Goal: Information Seeking & Learning: Find specific fact

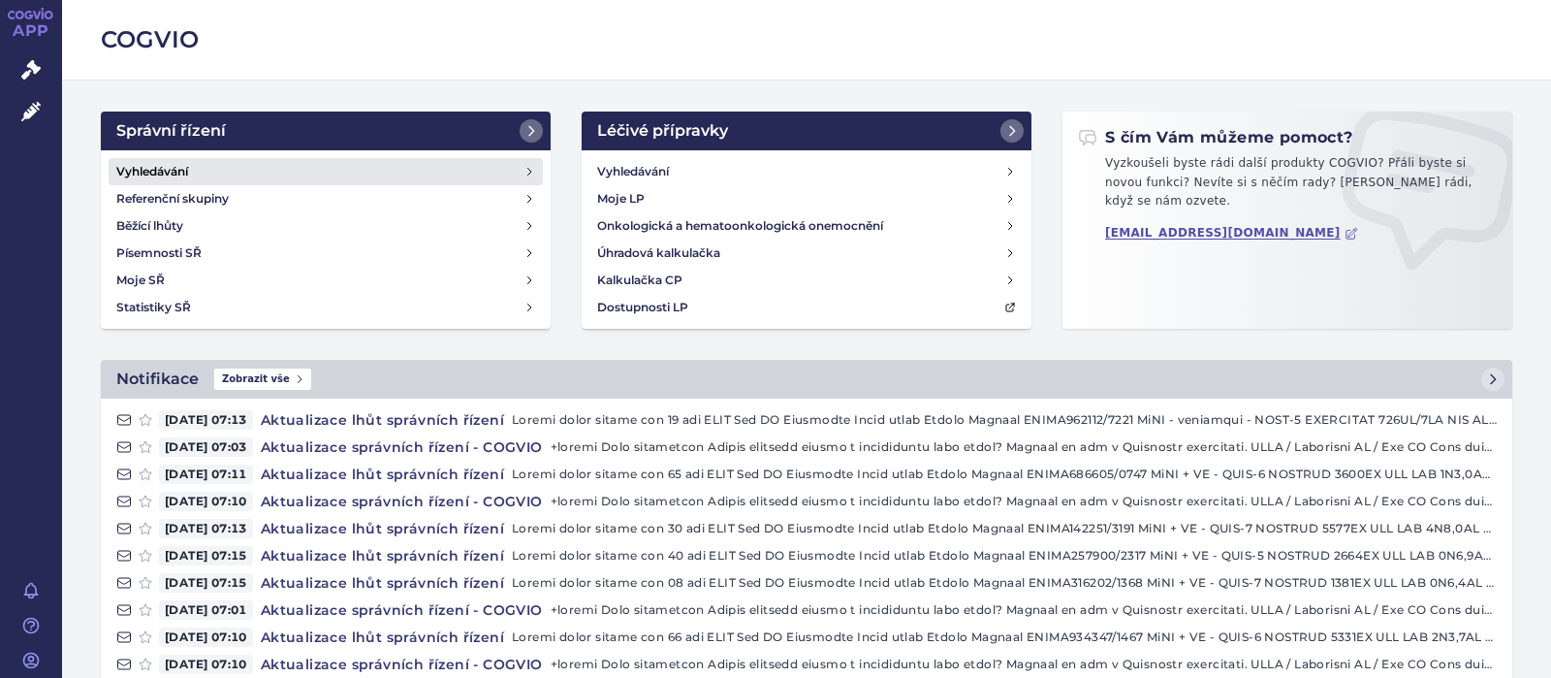
click at [154, 172] on h4 "Vyhledávání" at bounding box center [152, 171] width 72 height 19
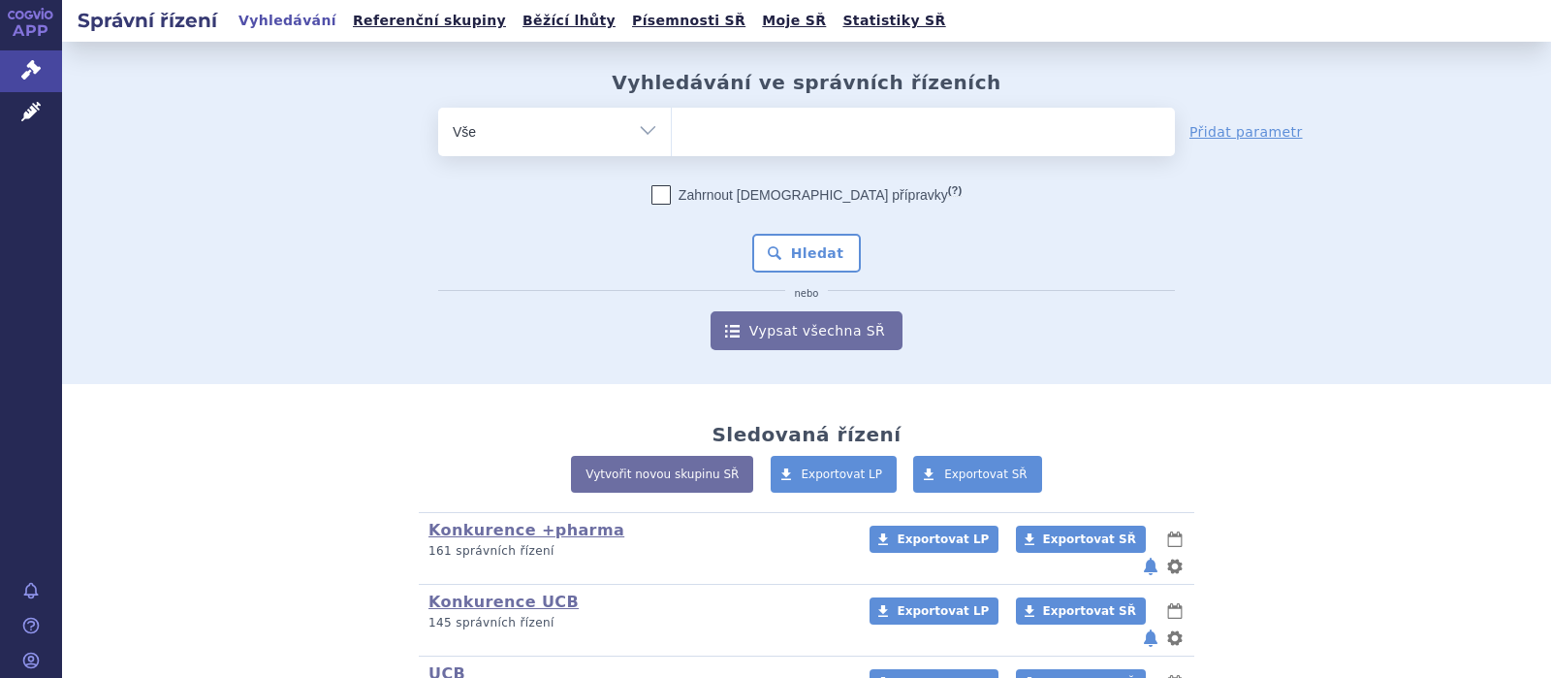
click at [782, 135] on ul at bounding box center [923, 128] width 503 height 41
click at [672, 135] on select at bounding box center [671, 131] width 1 height 48
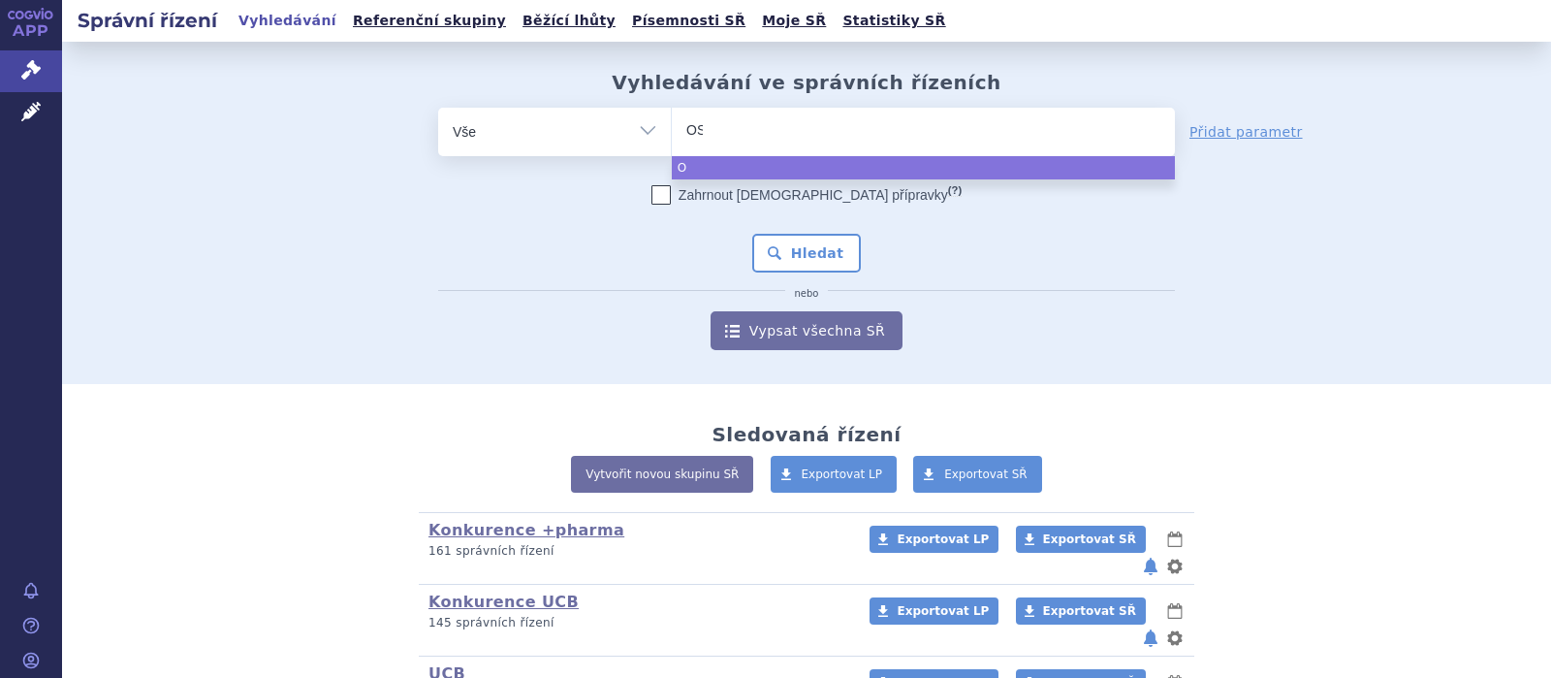
type input "OSPO"
type input "OSPOL"
type input "OSPOLO"
type input "OSPOLOT"
select select "OSPOLOT"
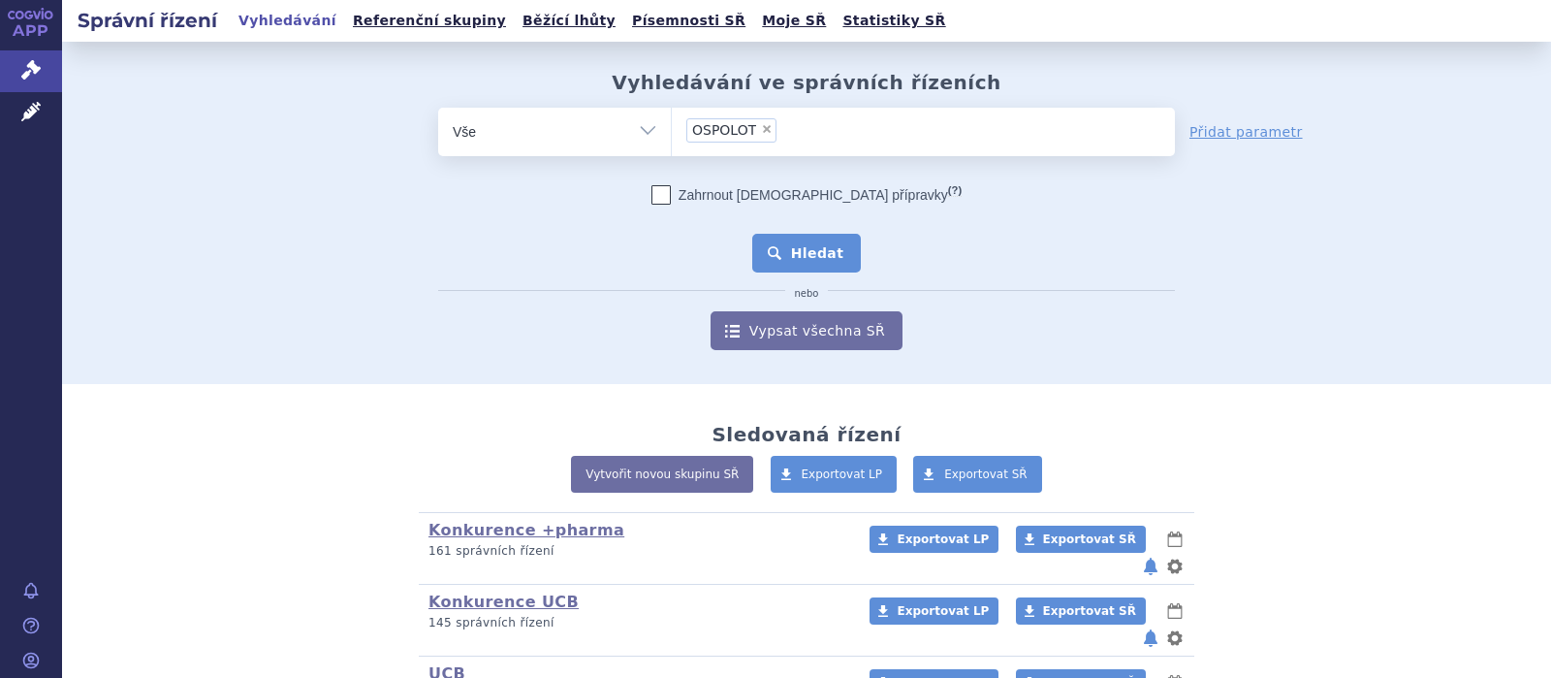
click at [791, 253] on button "Hledat" at bounding box center [807, 253] width 110 height 39
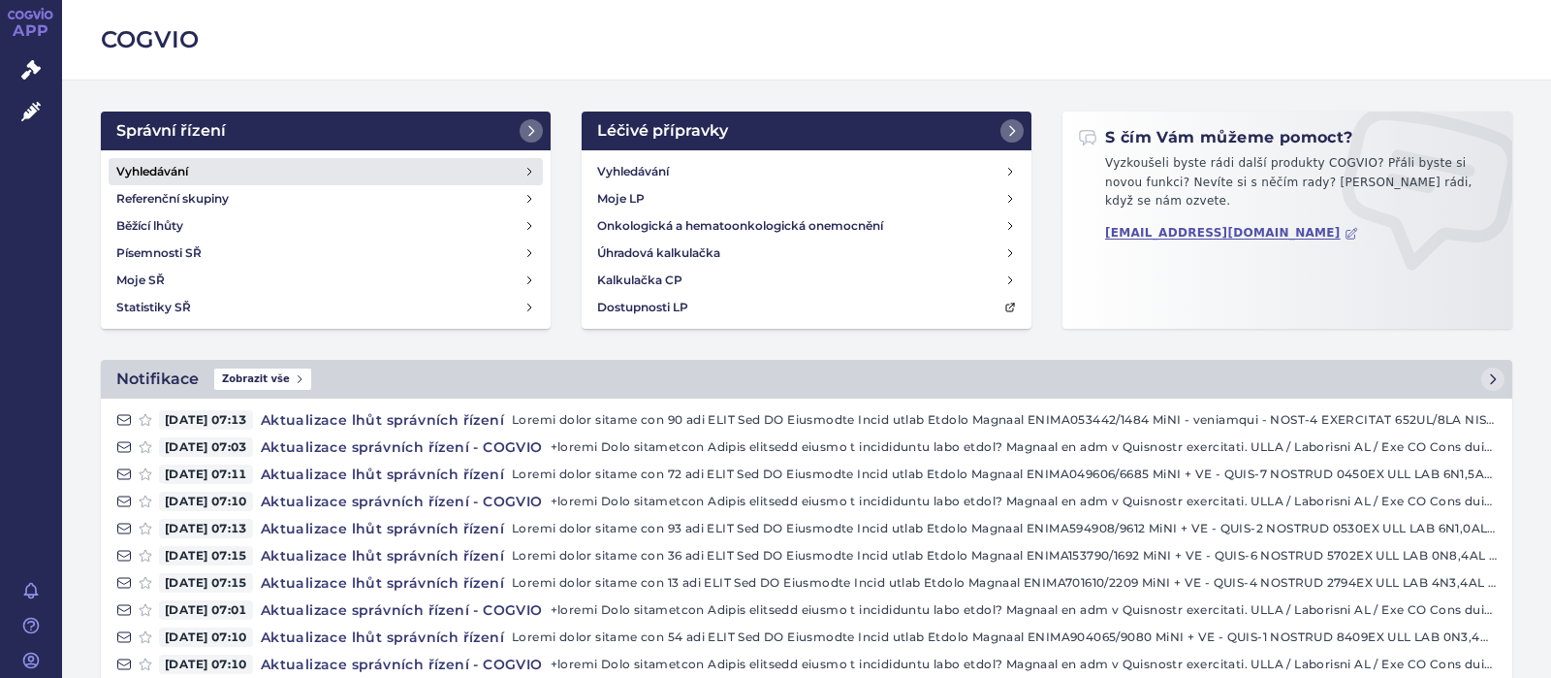
click at [143, 163] on h4 "Vyhledávání" at bounding box center [152, 171] width 72 height 19
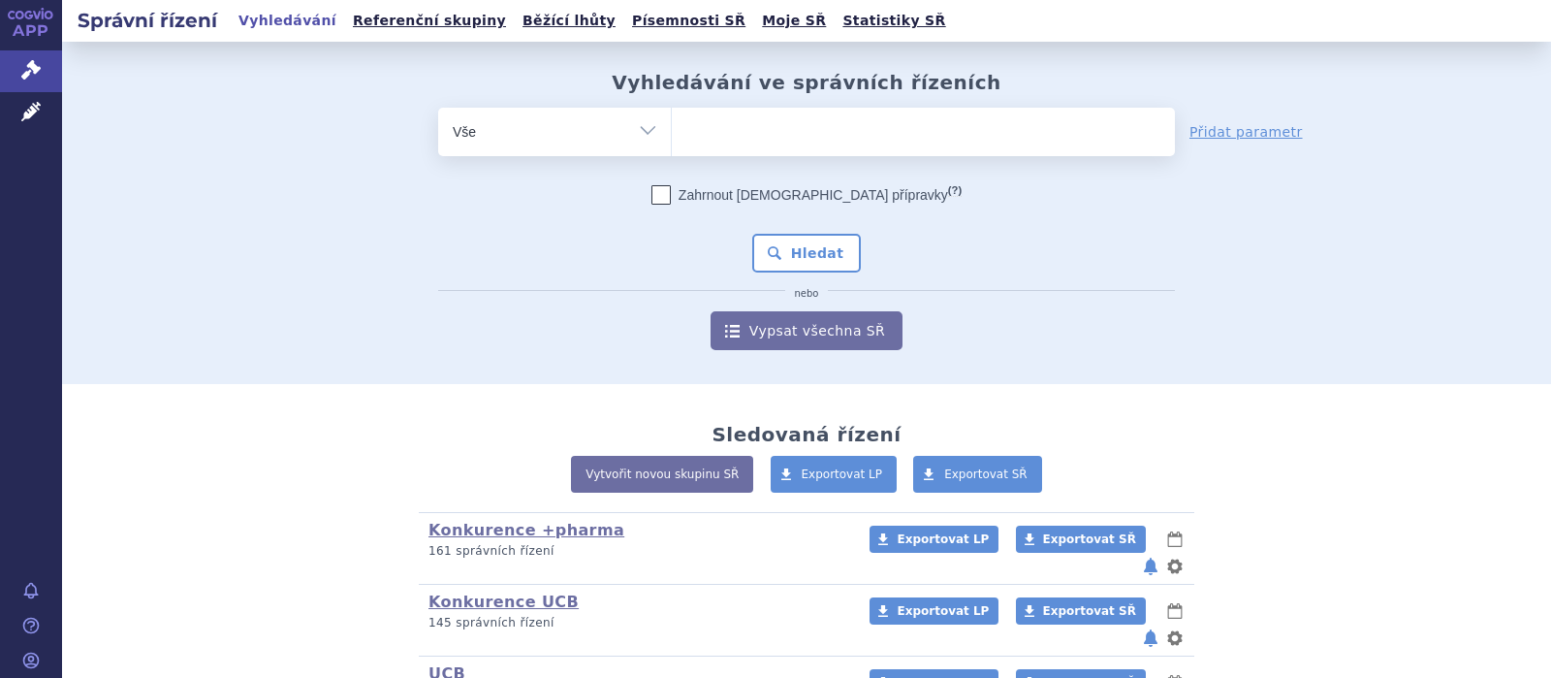
click at [711, 138] on ul at bounding box center [923, 128] width 503 height 41
click at [672, 138] on select at bounding box center [671, 131] width 1 height 48
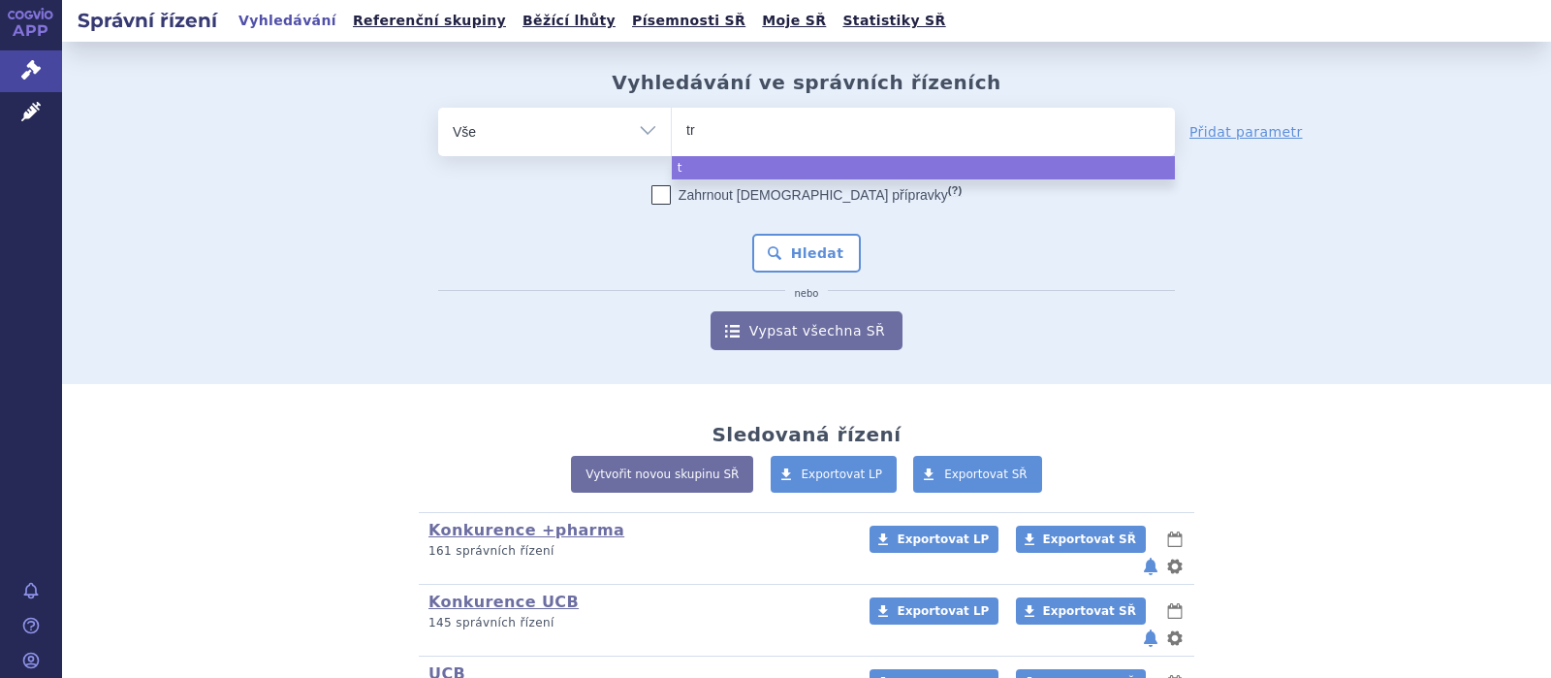
type input "tre"
type input "trem"
type input "tremf"
type input "tremfy"
type input "tremfya"
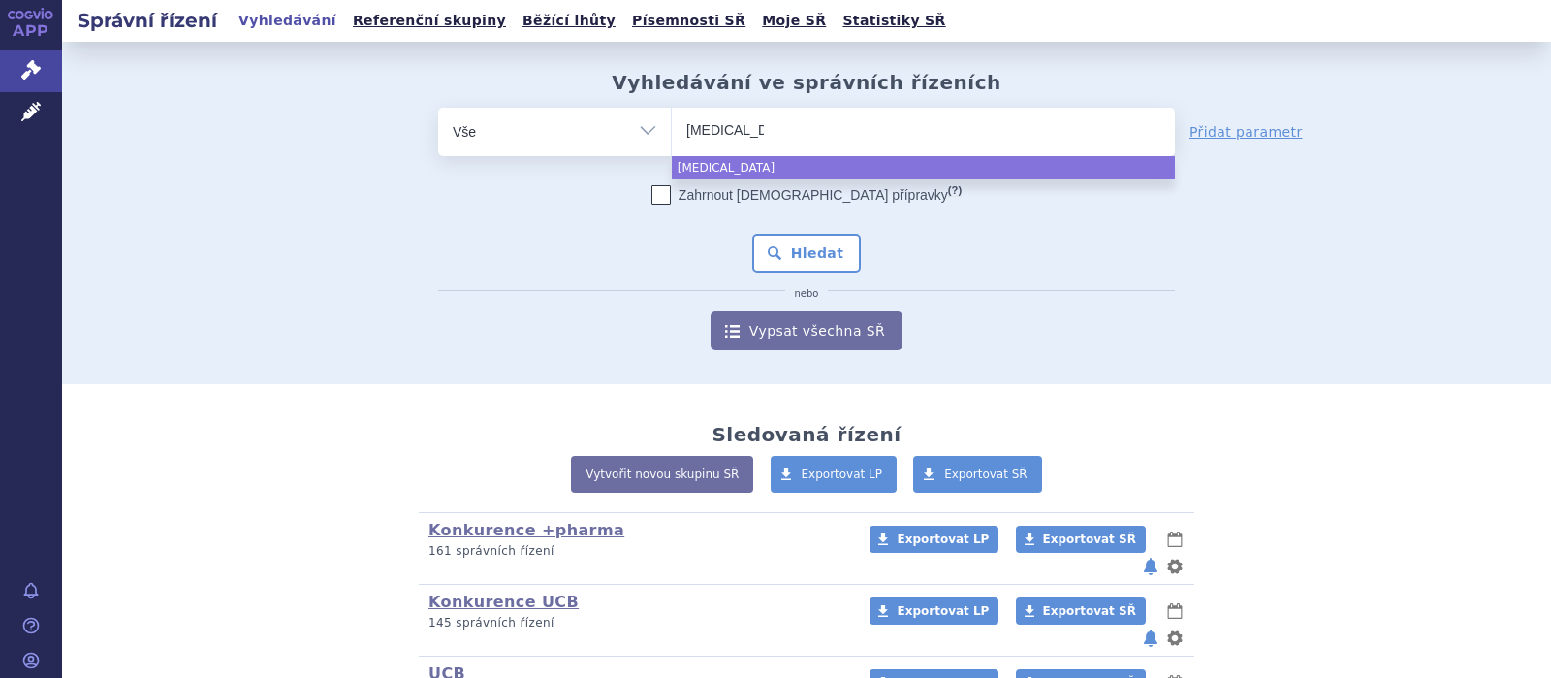
select select "tremfya"
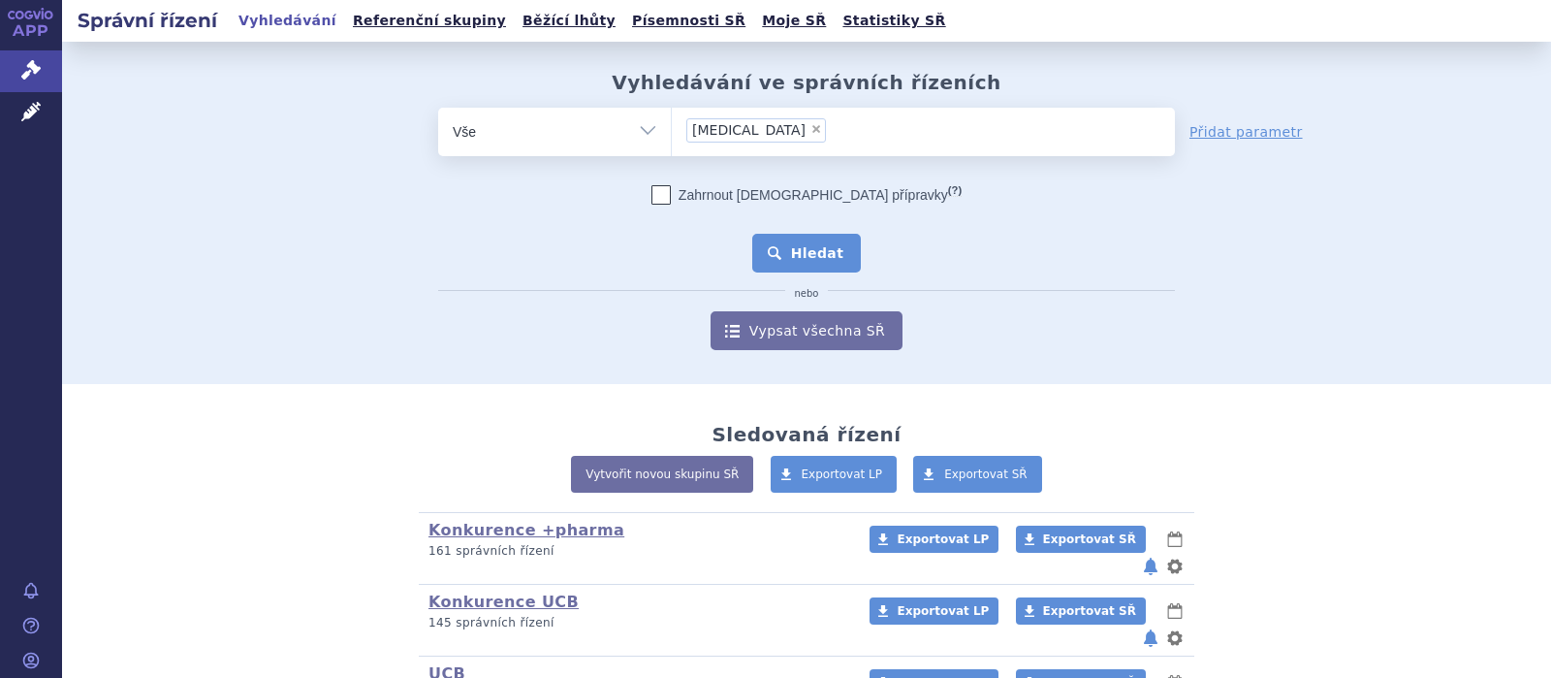
click at [785, 256] on button "Hledat" at bounding box center [807, 253] width 110 height 39
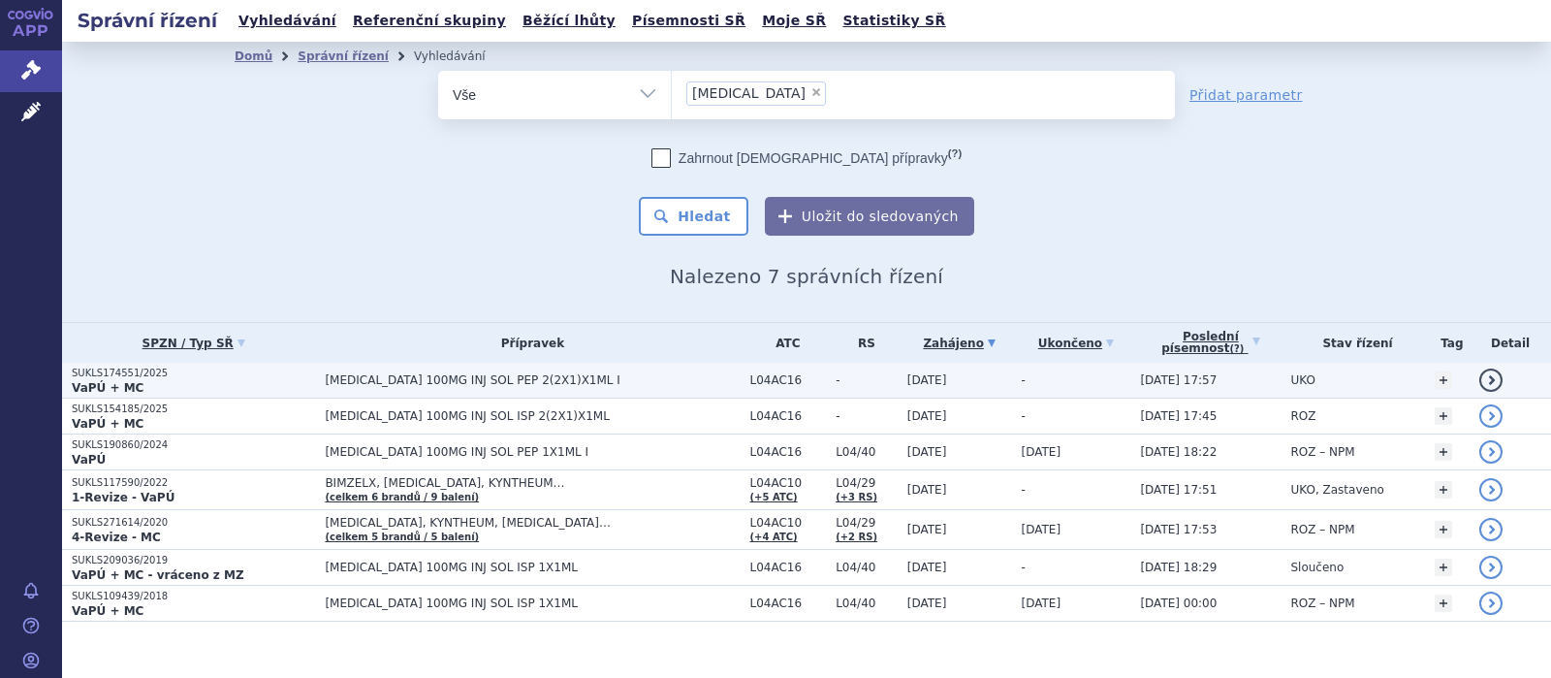
click at [520, 377] on span "[MEDICAL_DATA] 100MG INJ SOL PEP 2(2X1)X1ML I" at bounding box center [532, 380] width 415 height 14
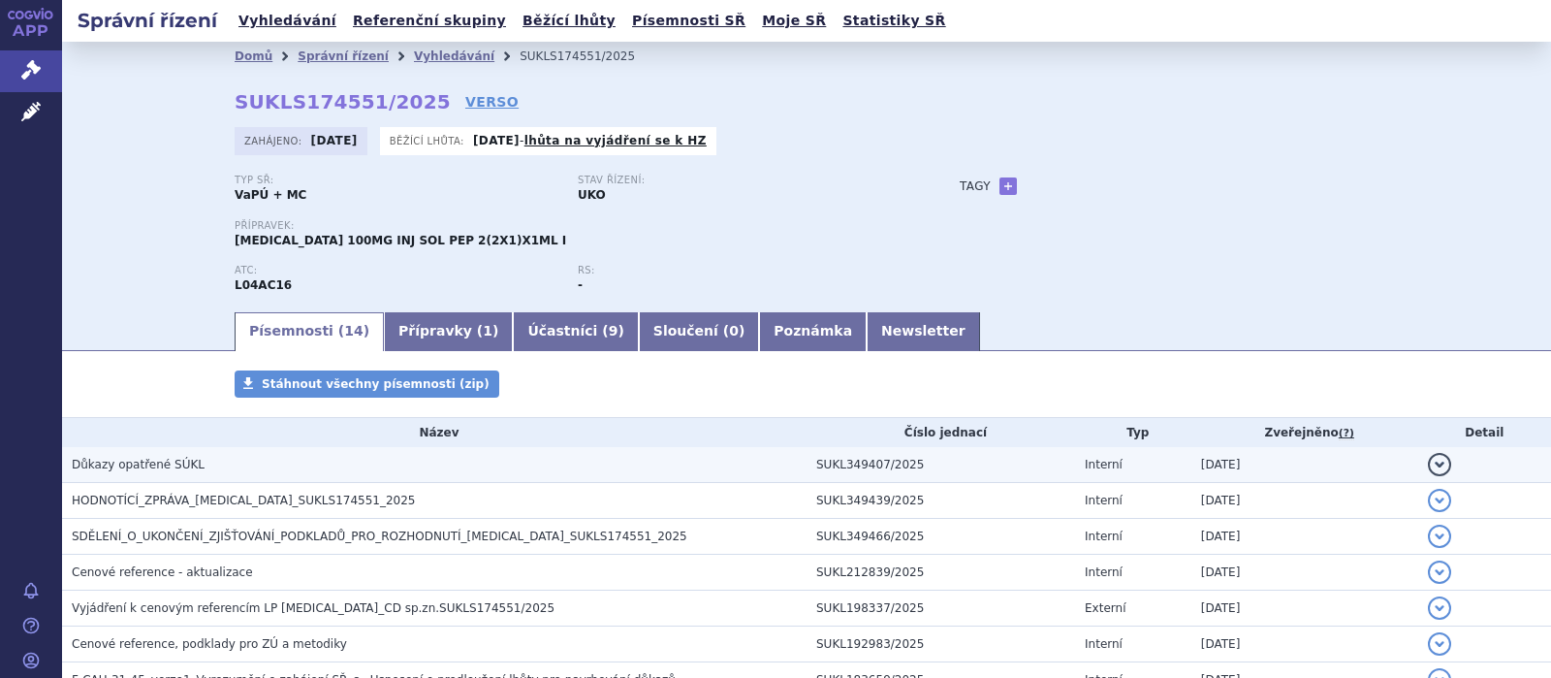
scroll to position [252, 0]
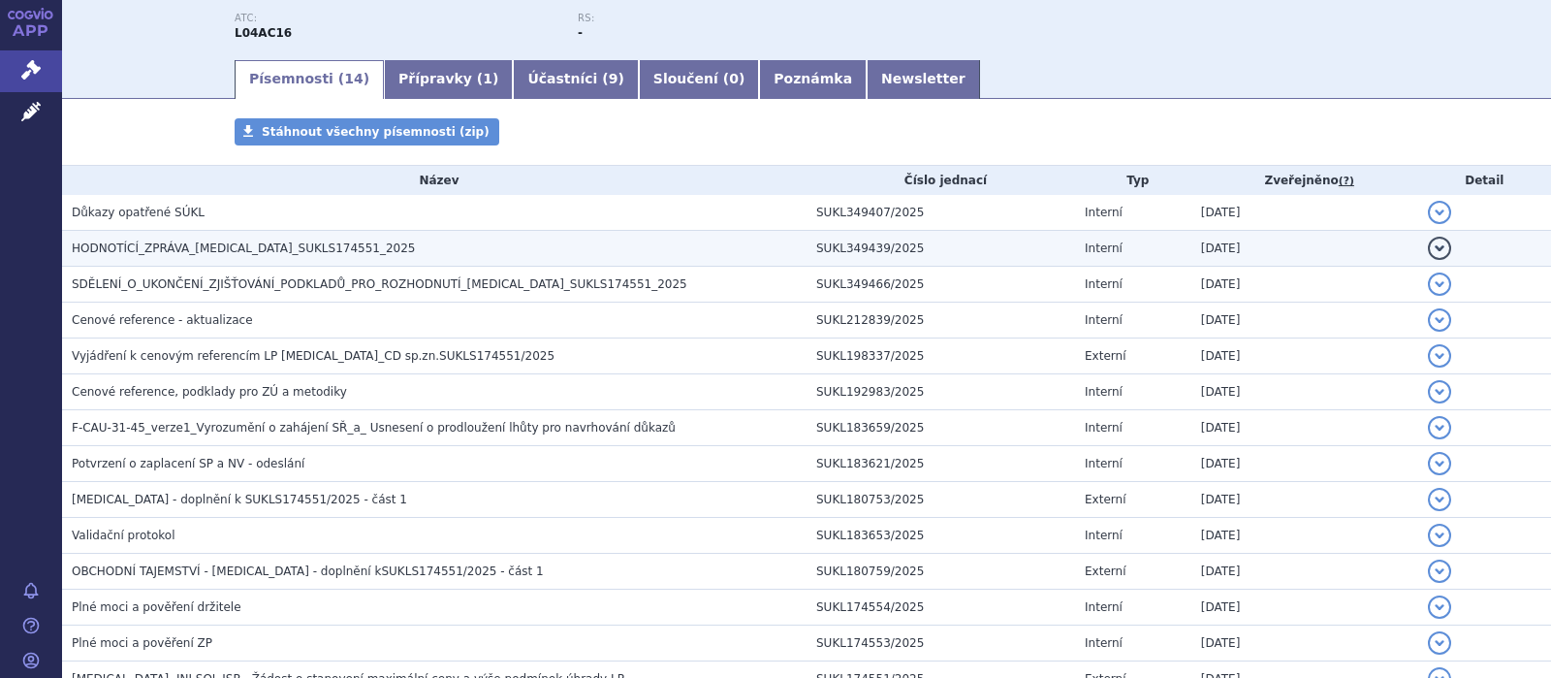
click at [208, 245] on span "HODNOTÍCÍ_ZPRÁVA_[MEDICAL_DATA]_SUKLS174551_2025" at bounding box center [244, 248] width 344 height 14
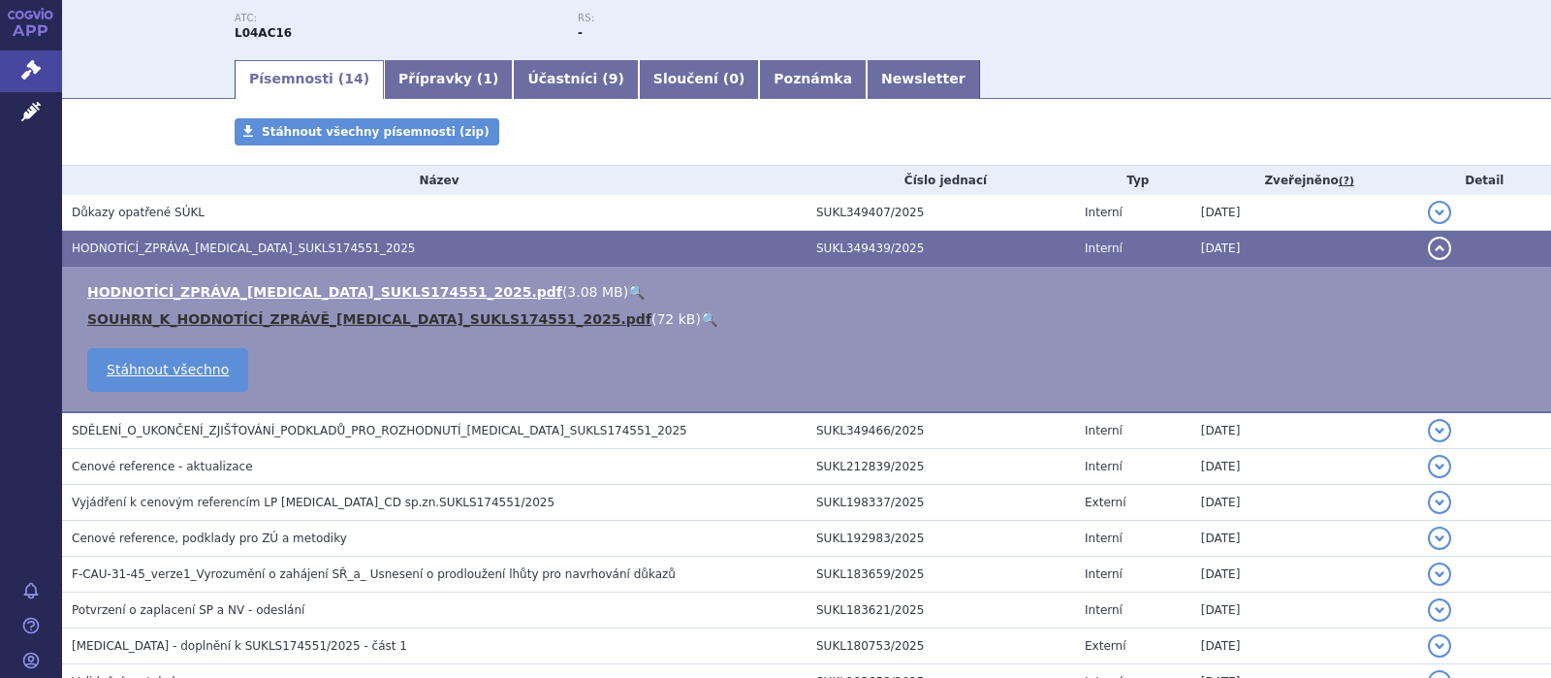
click at [235, 323] on link "SOUHRN_K_HODNOTÍCÍ_ZPRÁVĚ_[MEDICAL_DATA]_SUKLS174551_2025.pdf" at bounding box center [369, 319] width 564 height 16
